Goal: Find specific page/section: Find specific page/section

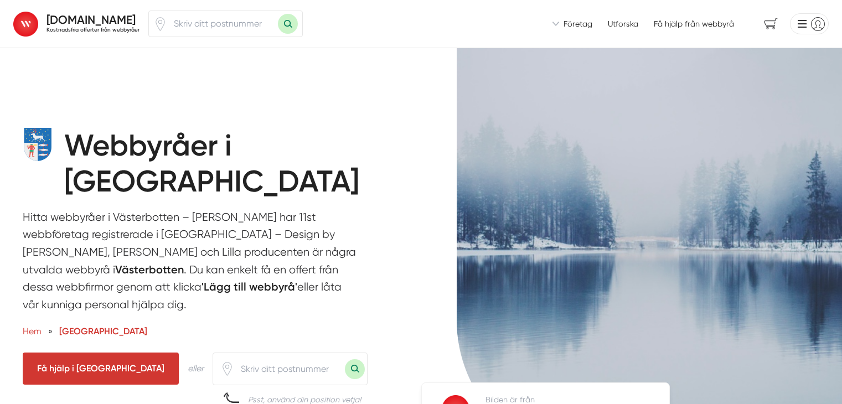
scroll to position [77, 0]
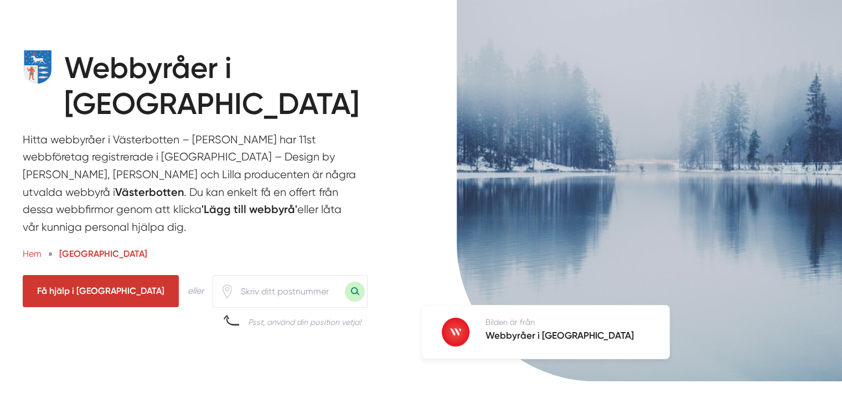
click at [262, 293] on input "number" at bounding box center [289, 291] width 111 height 25
type input "91233"
click at [345, 288] on button "Sök med postnummer" at bounding box center [355, 292] width 20 height 20
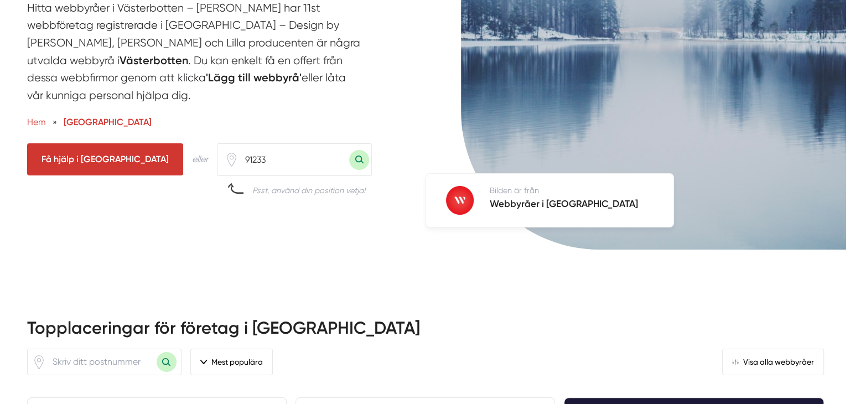
scroll to position [206, 0]
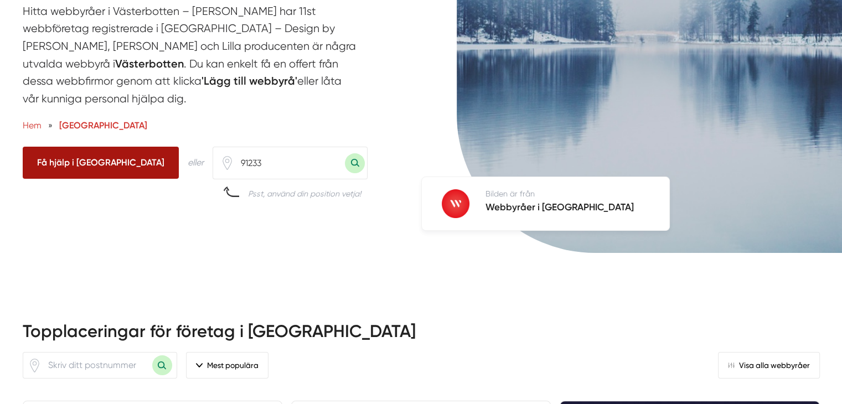
click at [99, 167] on span "Få hjälp i [GEOGRAPHIC_DATA]" at bounding box center [101, 163] width 156 height 32
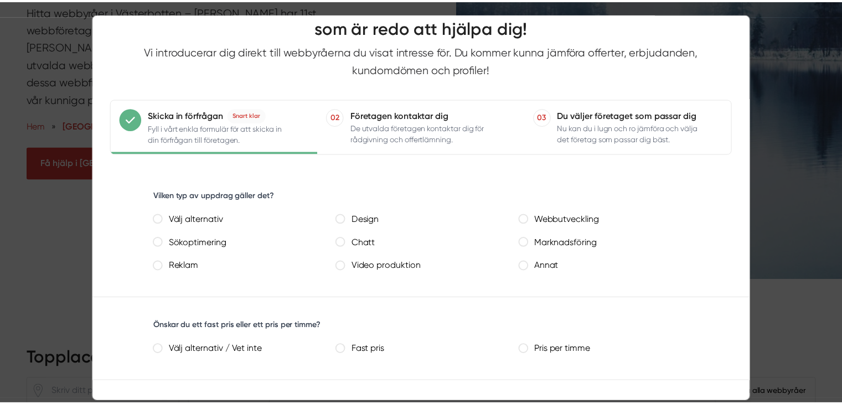
scroll to position [0, 0]
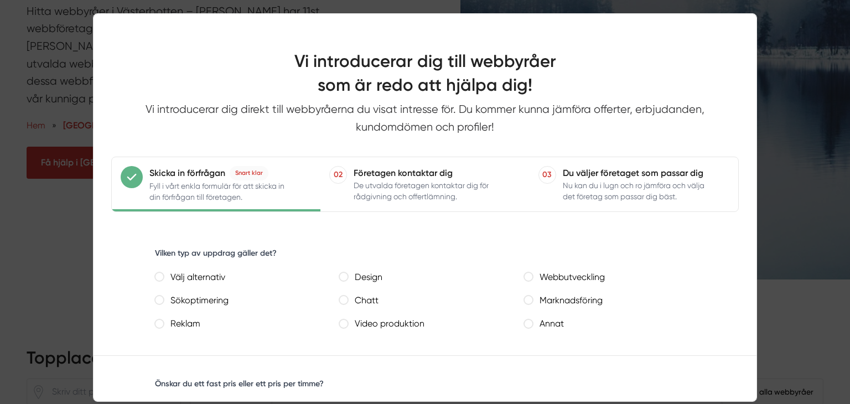
click at [802, 88] on div at bounding box center [425, 202] width 850 height 404
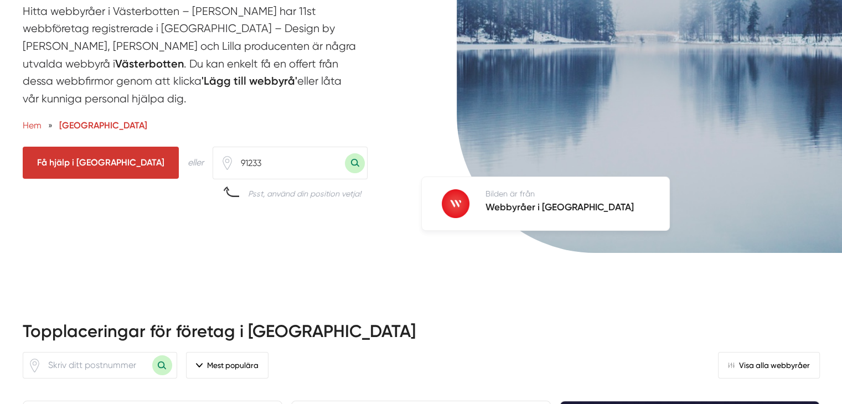
click at [802, 88] on img at bounding box center [663, 47] width 412 height 410
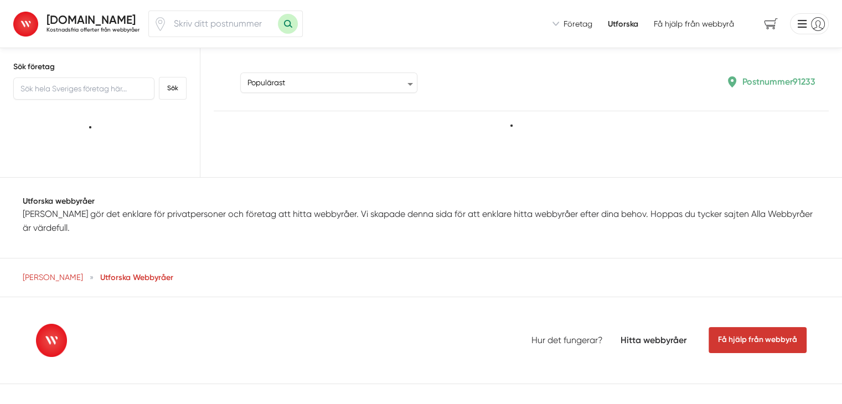
type input "91233"
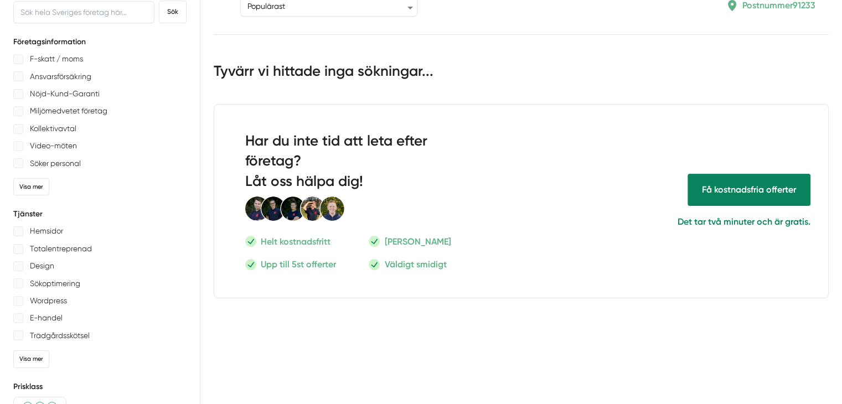
scroll to position [75, 0]
